Goal: Information Seeking & Learning: Learn about a topic

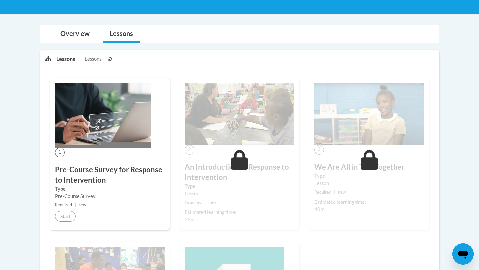
scroll to position [163, 0]
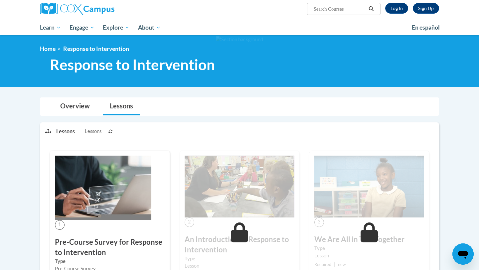
scroll to position [21, 0]
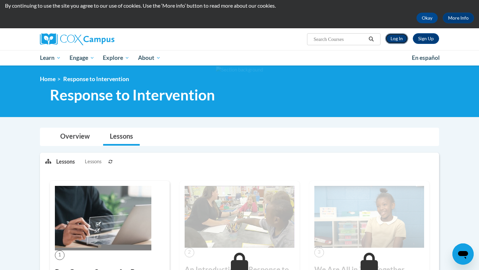
click at [398, 37] on link "Log In" at bounding box center [397, 38] width 23 height 11
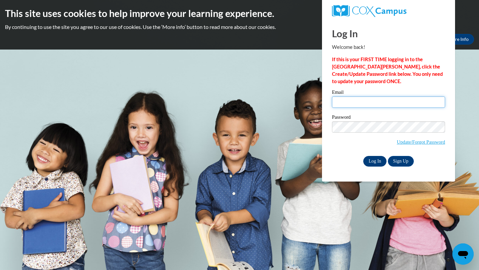
type input "carcurry@valdosta.edu"
click at [380, 161] on input "Log In" at bounding box center [375, 161] width 23 height 11
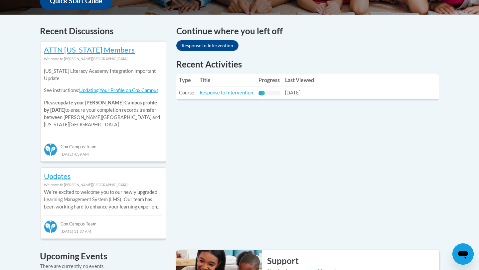
scroll to position [264, 0]
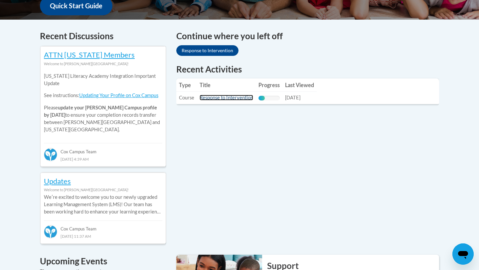
click at [235, 98] on link "Response to Intervention" at bounding box center [227, 98] width 54 height 6
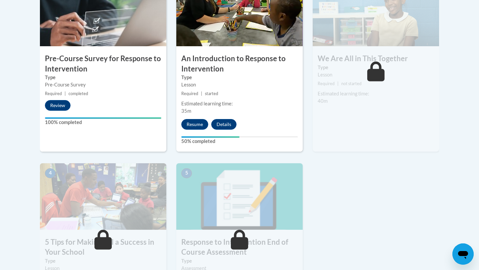
scroll to position [217, 0]
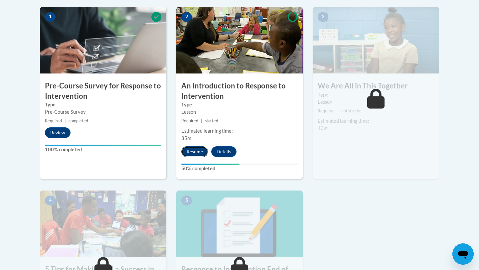
click at [192, 150] on button "Resume" at bounding box center [194, 152] width 27 height 11
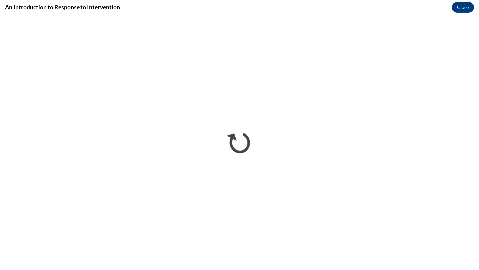
scroll to position [0, 0]
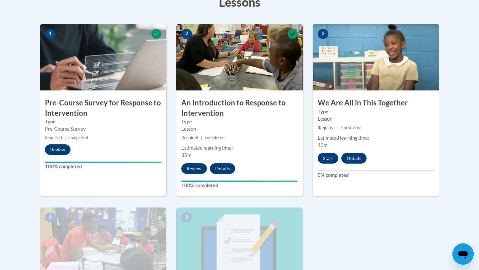
scroll to position [265, 0]
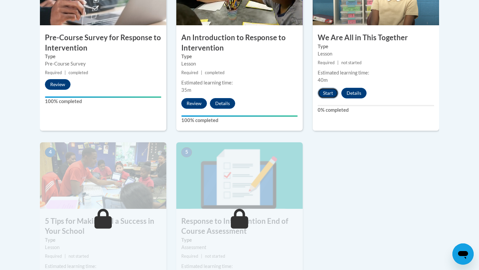
click at [327, 95] on button "Start" at bounding box center [328, 93] width 21 height 11
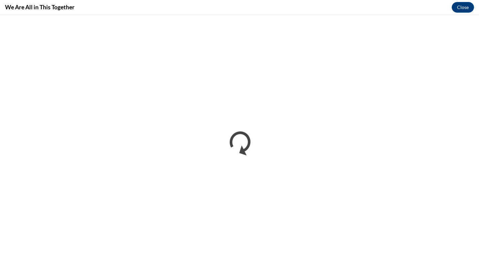
scroll to position [0, 0]
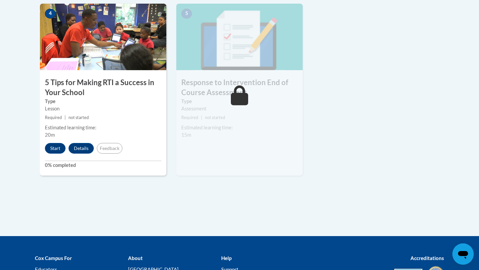
scroll to position [400, 0]
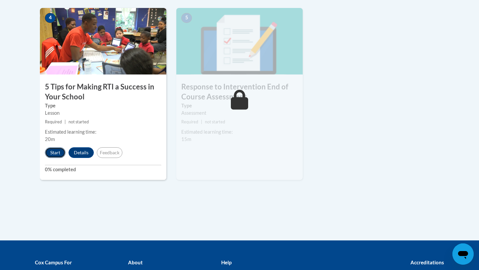
click at [58, 152] on button "Start" at bounding box center [55, 153] width 21 height 11
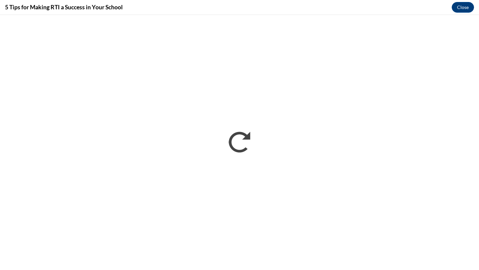
scroll to position [0, 0]
